Goal: Navigation & Orientation: Find specific page/section

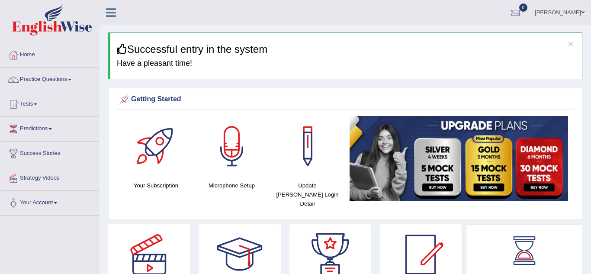
click at [158, 123] on div at bounding box center [156, 146] width 61 height 61
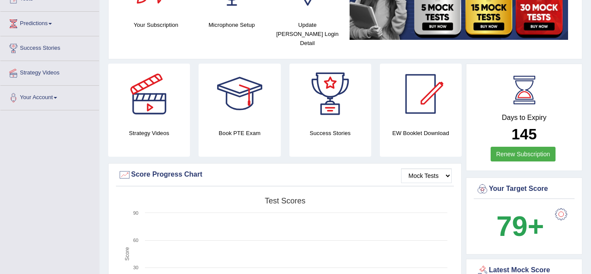
click at [301, 129] on div "Success Stories" at bounding box center [331, 110] width 82 height 93
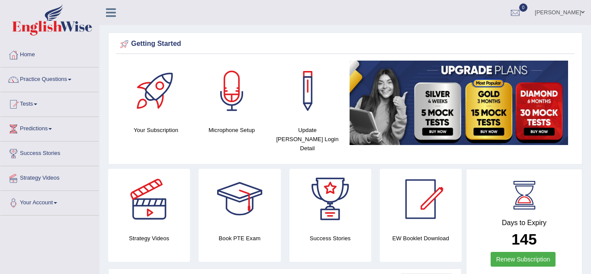
click at [25, 54] on link "Home" at bounding box center [49, 54] width 99 height 22
click at [31, 81] on link "Practice Questions" at bounding box center [49, 79] width 99 height 22
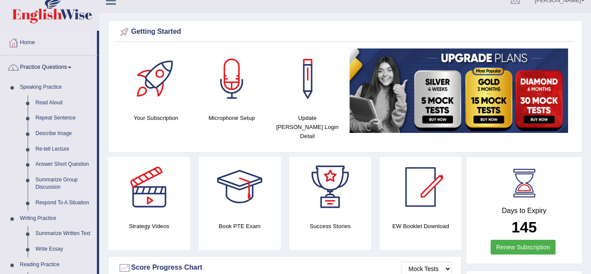
scroll to position [9, 0]
